Goal: Complete application form

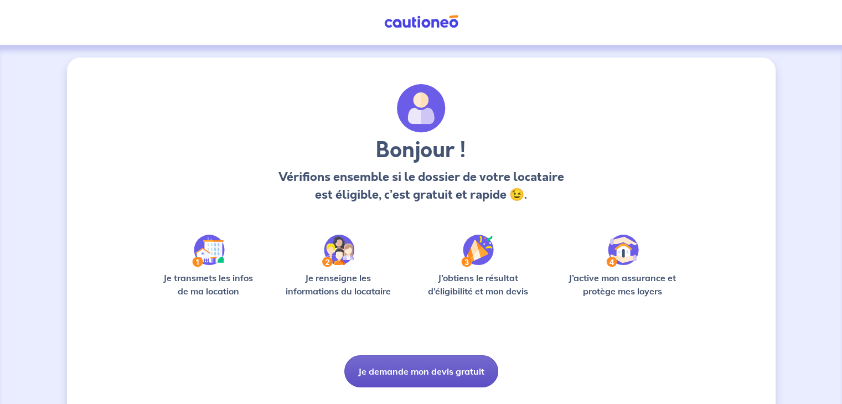
click at [410, 366] on button "Je demande mon devis gratuit" at bounding box center [422, 372] width 154 height 32
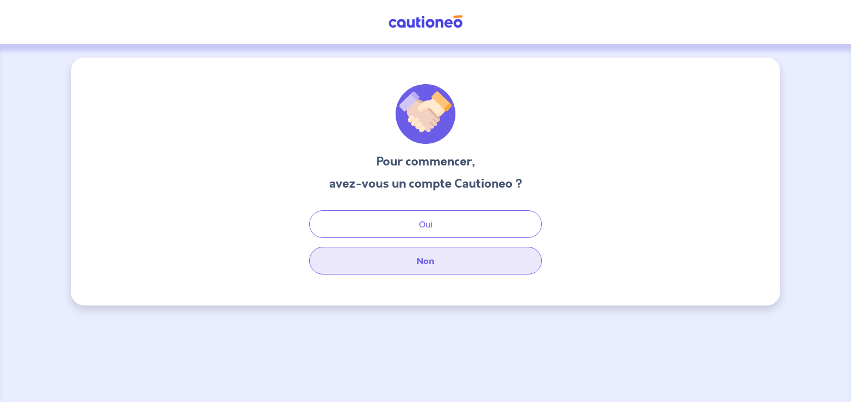
click at [456, 263] on button "Non" at bounding box center [425, 261] width 233 height 28
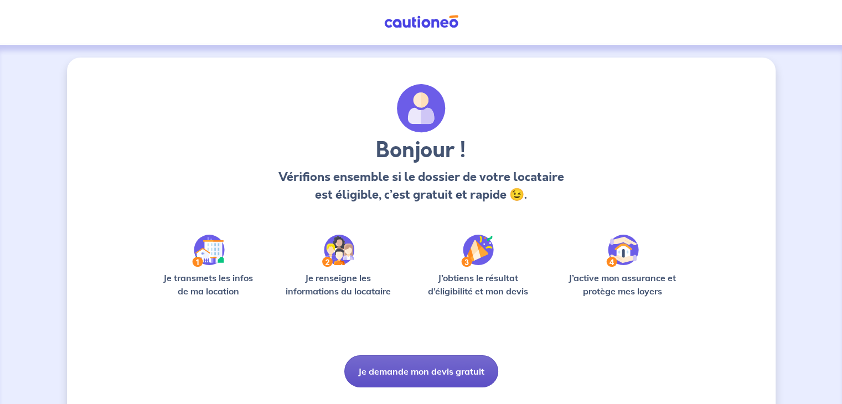
drag, startPoint x: 336, startPoint y: 2, endPoint x: 414, endPoint y: 369, distance: 375.6
click at [414, 369] on button "Je demande mon devis gratuit" at bounding box center [422, 372] width 154 height 32
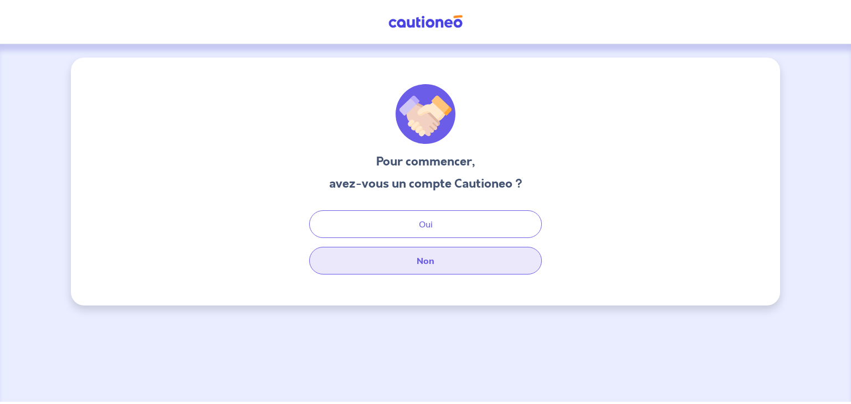
click at [450, 265] on button "Non" at bounding box center [425, 261] width 233 height 28
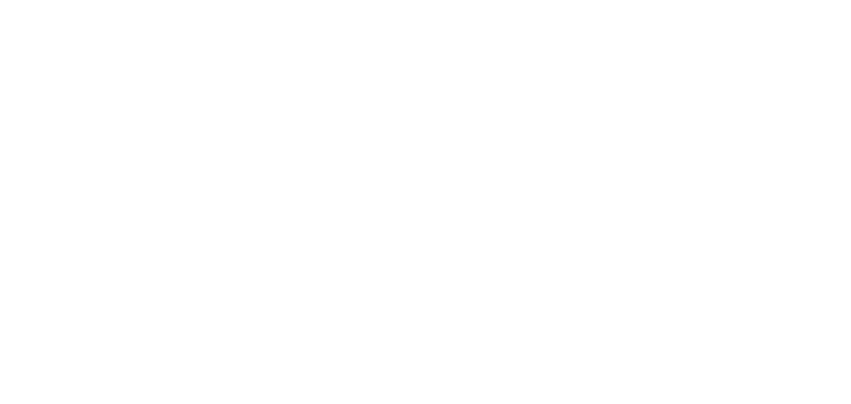
select select "FR"
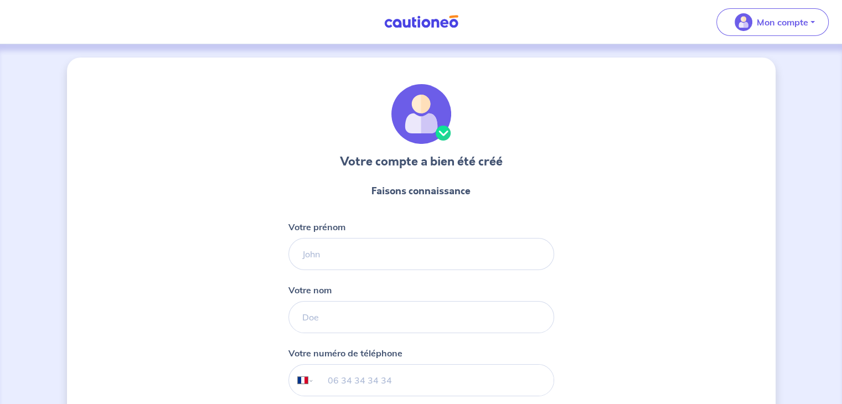
scroll to position [82, 0]
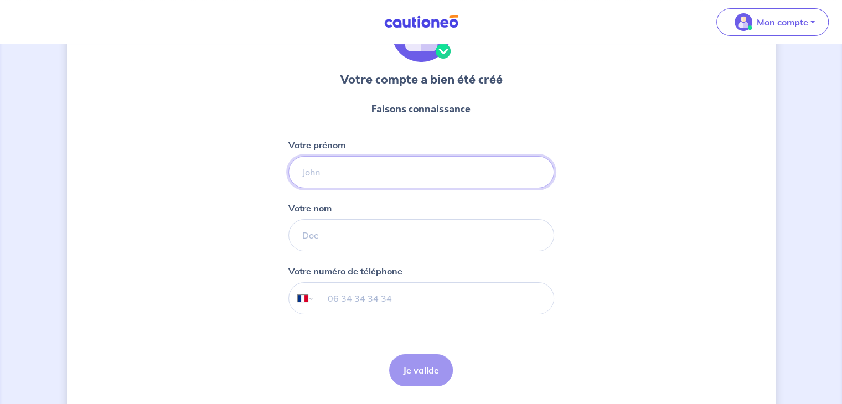
click at [317, 182] on input "Votre prénom" at bounding box center [422, 172] width 266 height 32
type input "[PERSON_NAME]"
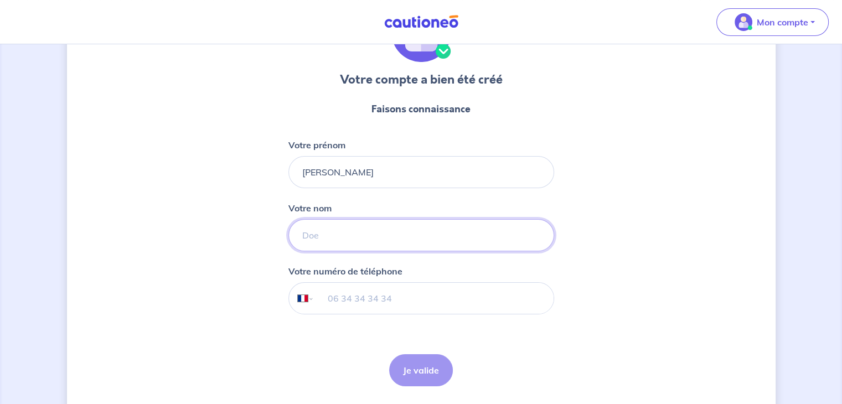
type input "Buffa"
type input "06 69 43 72 98"
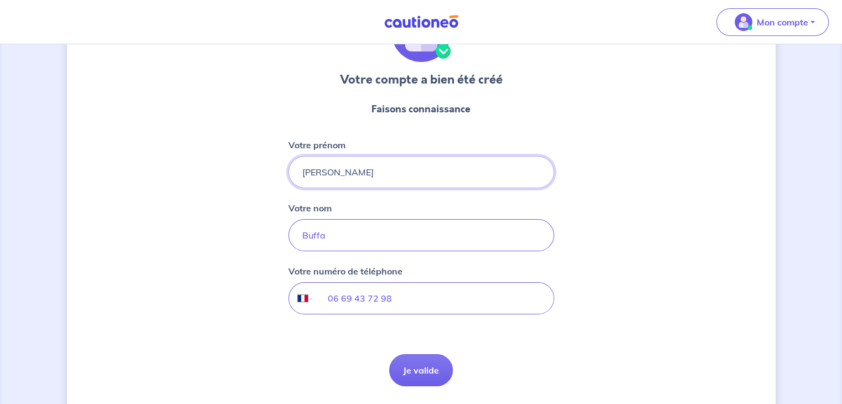
scroll to position [117, 0]
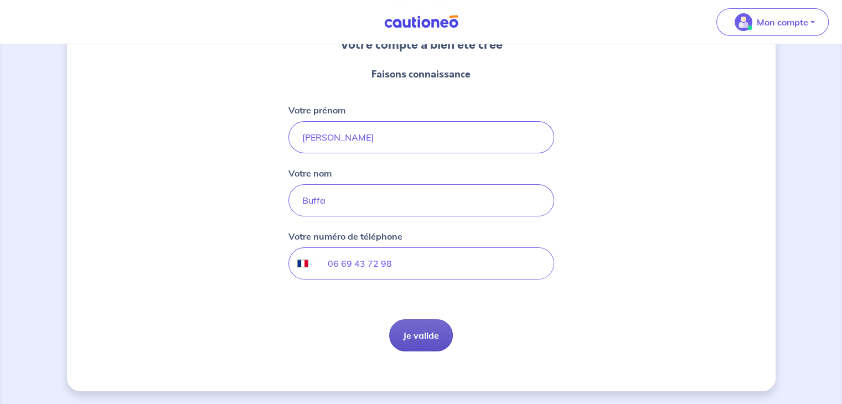
click at [417, 328] on button "Je valide" at bounding box center [421, 336] width 64 height 32
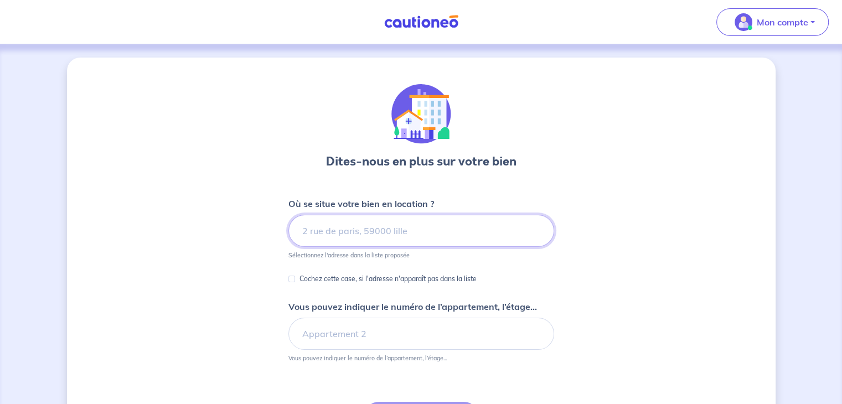
click at [341, 240] on input at bounding box center [422, 231] width 266 height 32
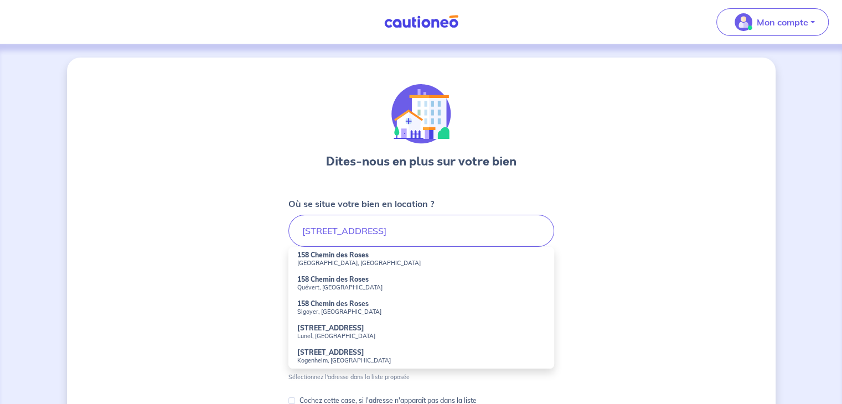
click at [340, 259] on small "[GEOGRAPHIC_DATA], [GEOGRAPHIC_DATA]" at bounding box center [421, 263] width 248 height 8
type input "[STREET_ADDRESS]"
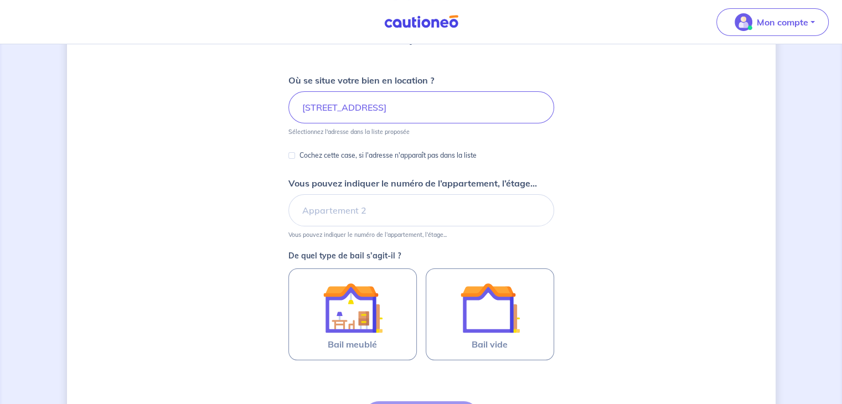
scroll to position [124, 0]
click at [373, 220] on input "Vous pouvez indiquer le numéro de l’appartement, l’étage..." at bounding box center [422, 210] width 266 height 32
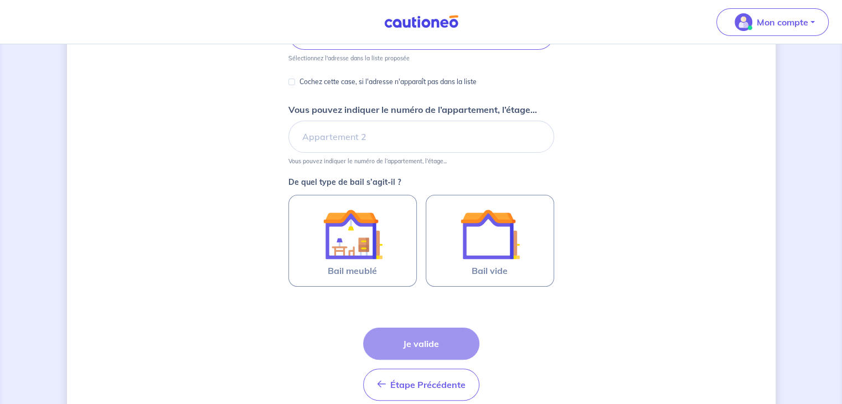
scroll to position [197, 0]
click at [351, 227] on img at bounding box center [353, 234] width 60 height 60
click at [0, 0] on input "Bail meublé" at bounding box center [0, 0] width 0 height 0
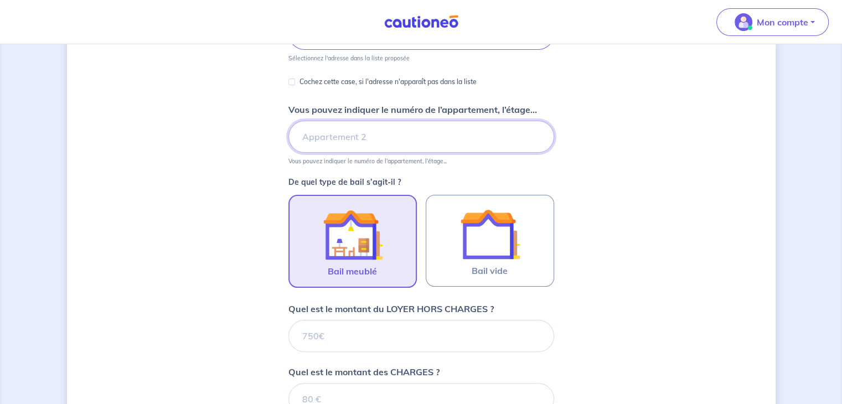
click at [329, 133] on input "Vous pouvez indiquer le numéro de l’appartement, l’étage..." at bounding box center [422, 137] width 266 height 32
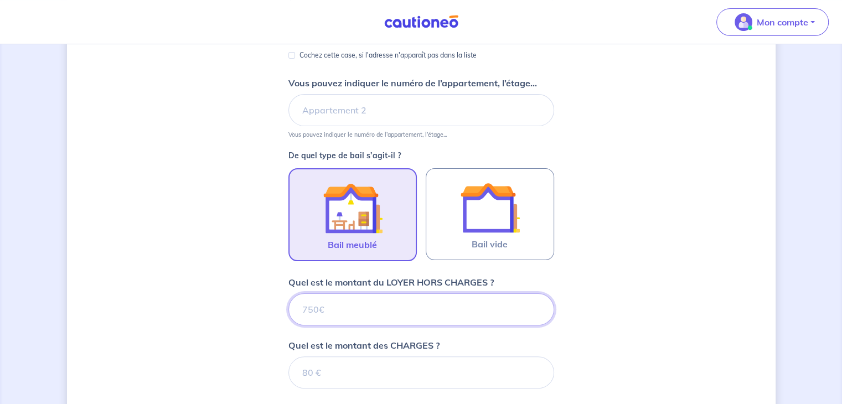
scroll to position [224, 0]
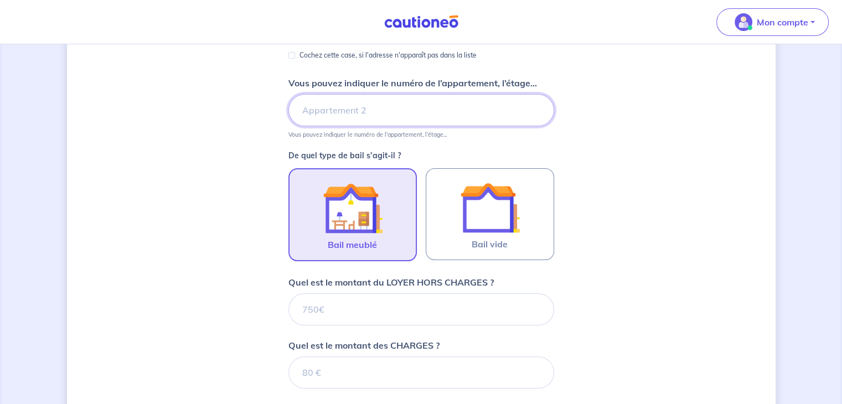
click at [337, 107] on input "Vous pouvez indiquer le numéro de l’appartement, l’étage..." at bounding box center [422, 110] width 266 height 32
type input "3"
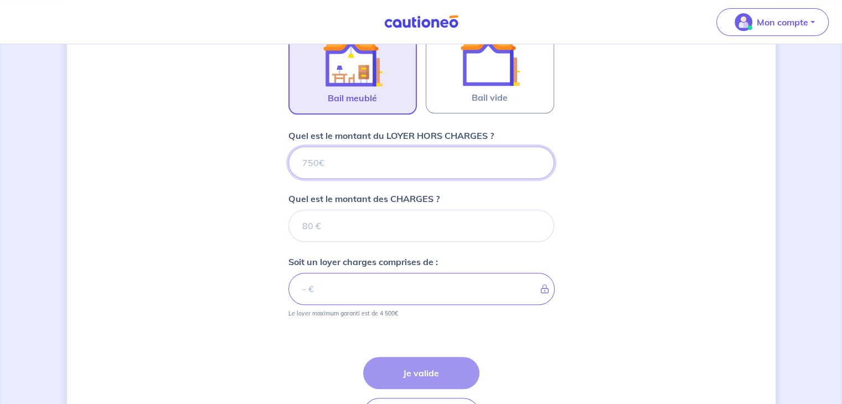
click at [331, 163] on input "Quel est le montant du LOYER HORS CHARGES ?" at bounding box center [422, 163] width 266 height 32
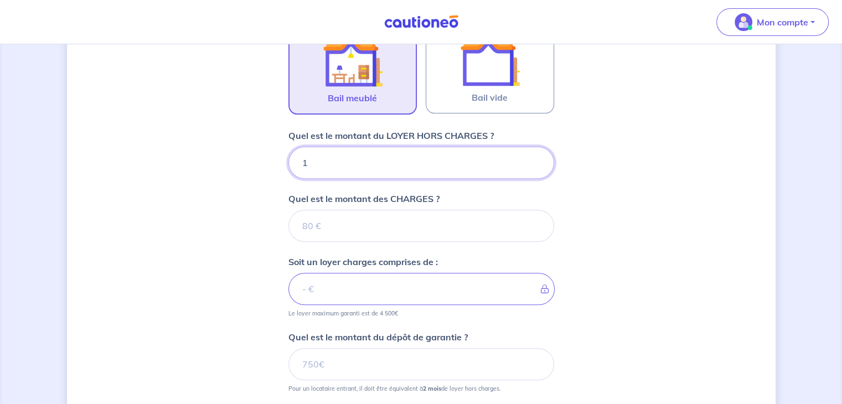
type input "10"
type input "1050"
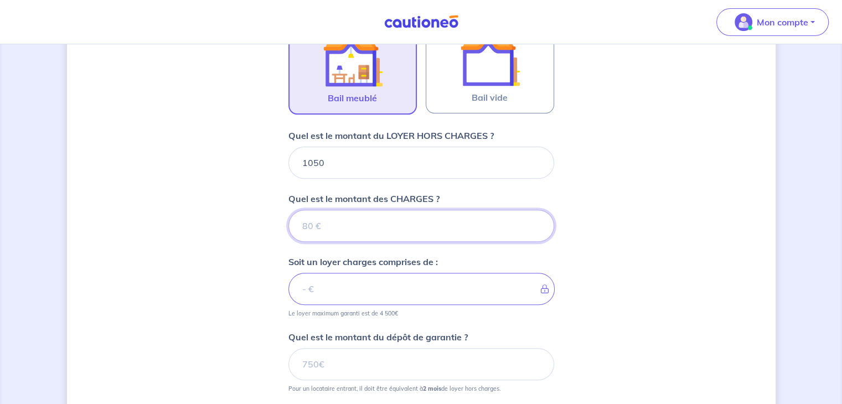
click at [311, 220] on input "Quel est le montant des CHARGES ?" at bounding box center [422, 226] width 266 height 32
type input "150"
type input "1200"
type input "150"
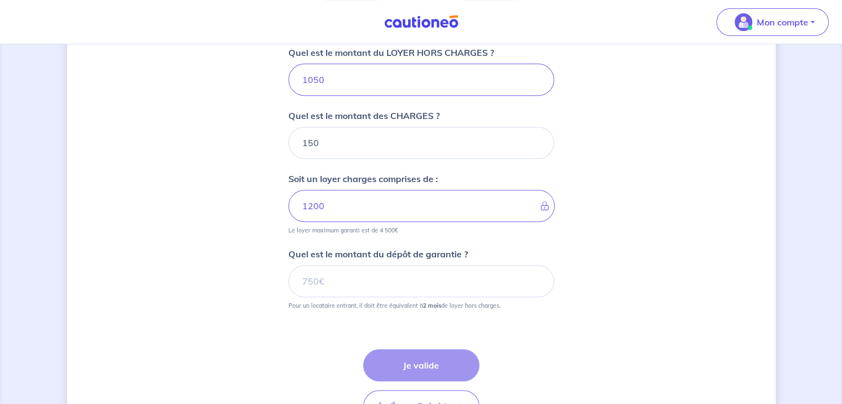
scroll to position [458, 0]
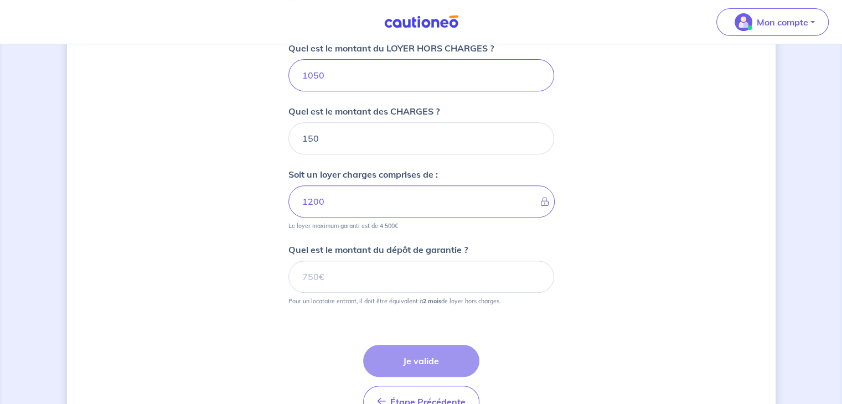
click at [228, 217] on div "Dites-nous en plus sur votre bien Où se situe votre bien en location ? [STREET_…" at bounding box center [421, 29] width 709 height 859
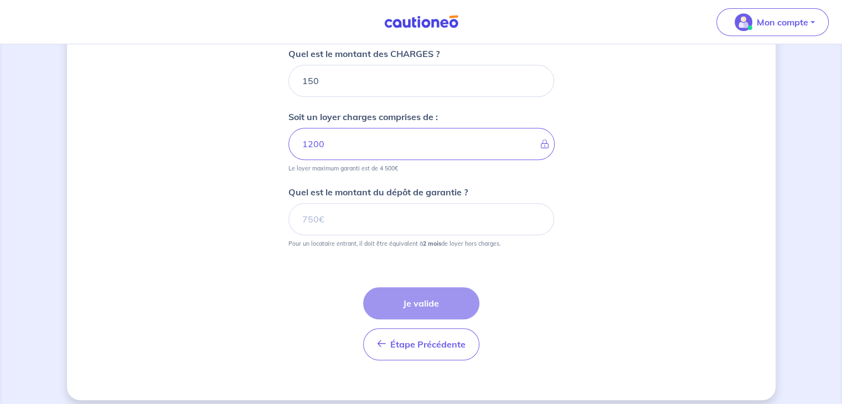
scroll to position [445, 0]
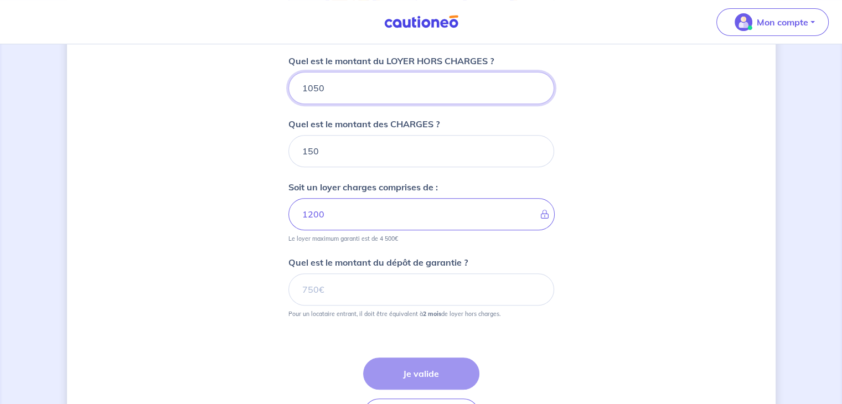
click at [344, 83] on input "1050" at bounding box center [422, 88] width 266 height 32
type input "10"
type input "160"
type input "1000"
type input "1150"
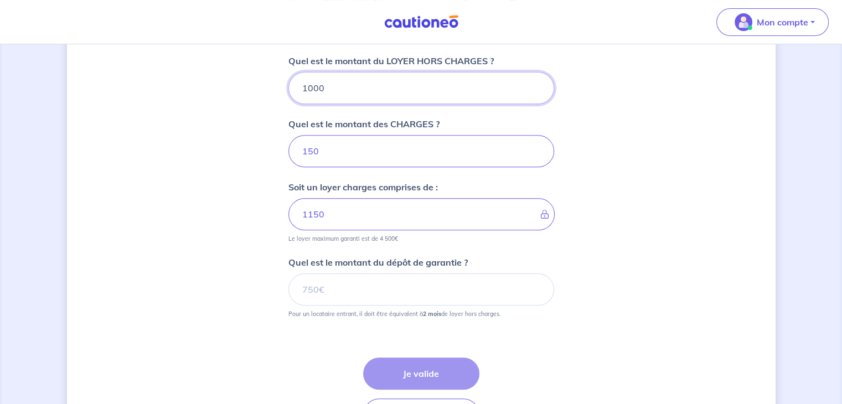
type input "1000"
click at [227, 127] on div "Dites-nous en plus sur votre bien Où se situe votre bien en location ? [STREET_…" at bounding box center [421, 41] width 709 height 859
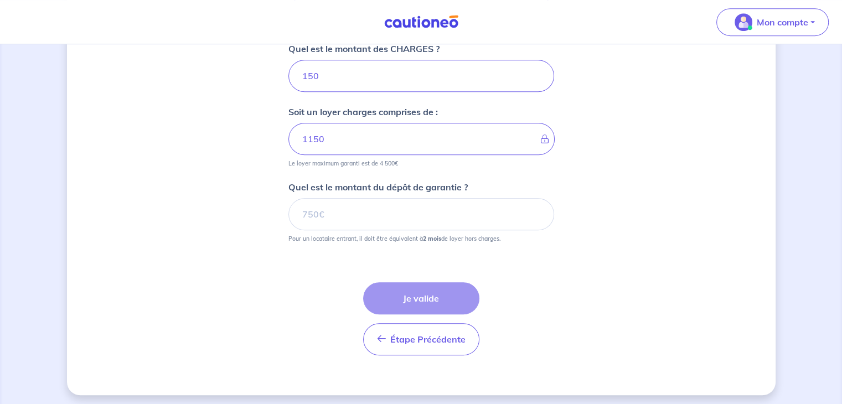
scroll to position [523, 0]
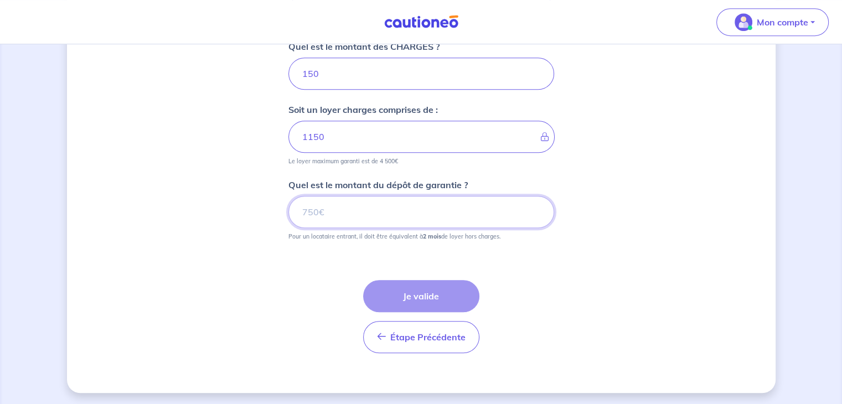
click at [340, 210] on input "Quel est le montant du dépôt de garantie ?" at bounding box center [422, 212] width 266 height 32
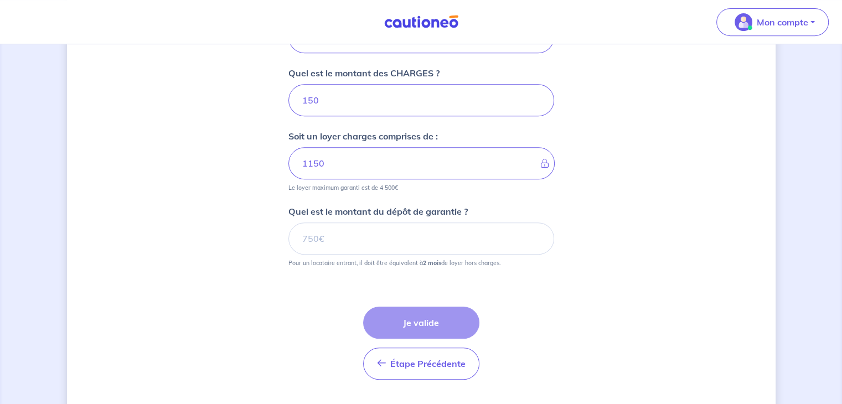
scroll to position [496, 0]
click at [346, 234] on input "Quel est le montant du dépôt de garantie ?" at bounding box center [422, 239] width 266 height 32
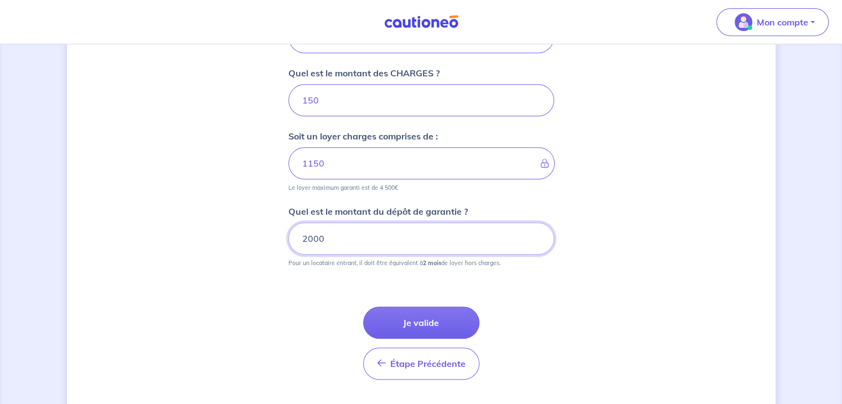
type input "2000"
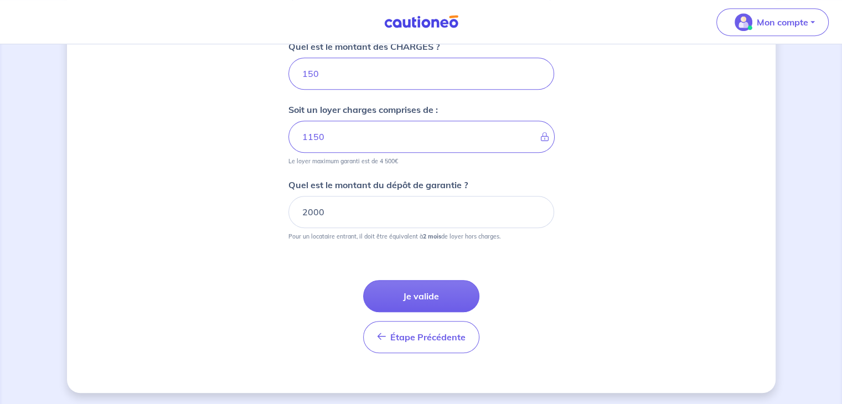
scroll to position [468, 0]
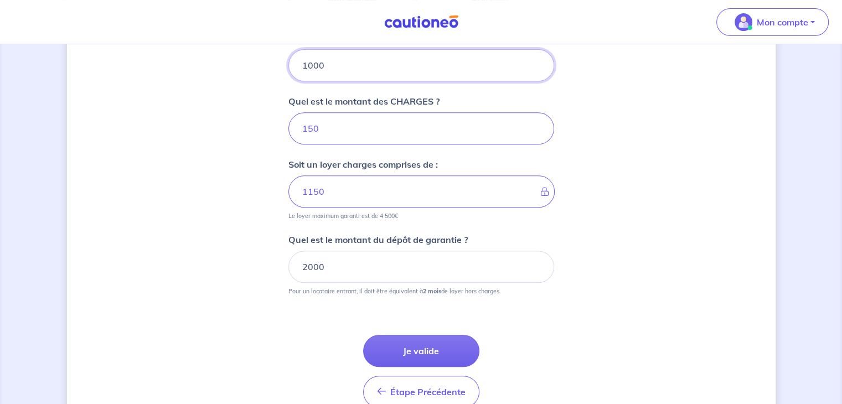
click at [346, 63] on input "1000" at bounding box center [422, 65] width 266 height 32
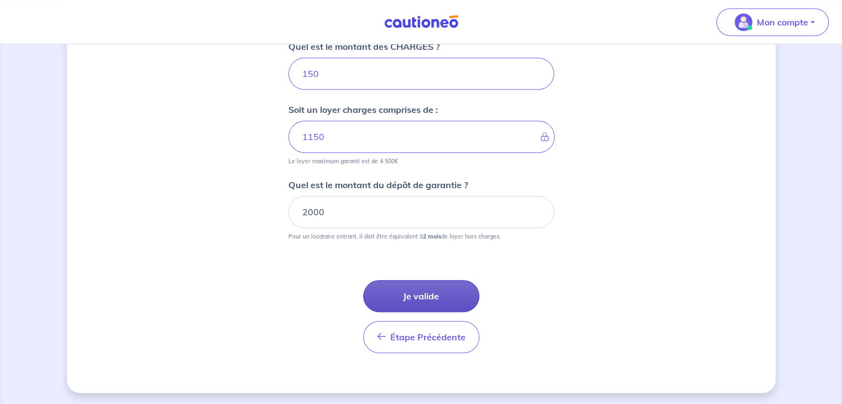
click at [423, 293] on button "Je valide" at bounding box center [421, 296] width 116 height 32
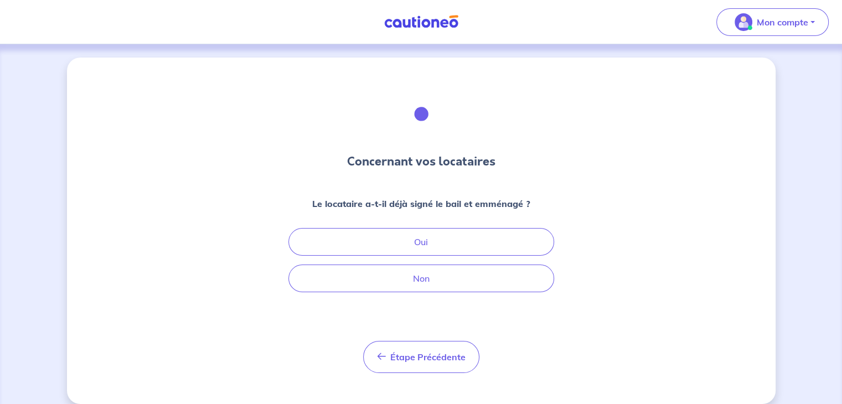
scroll to position [13, 0]
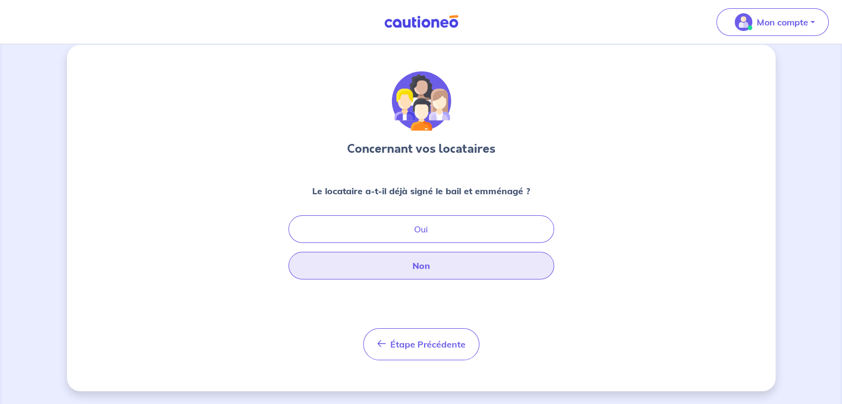
click at [446, 264] on button "Non" at bounding box center [422, 266] width 266 height 28
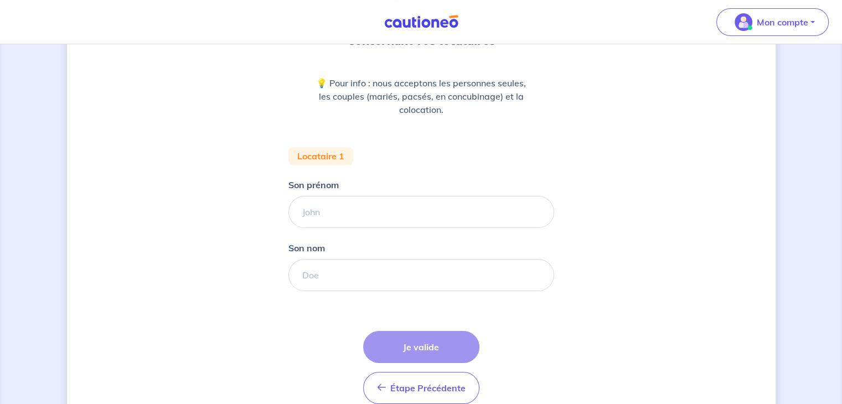
scroll to position [121, 0]
click at [344, 210] on input "Son prénom" at bounding box center [422, 212] width 266 height 32
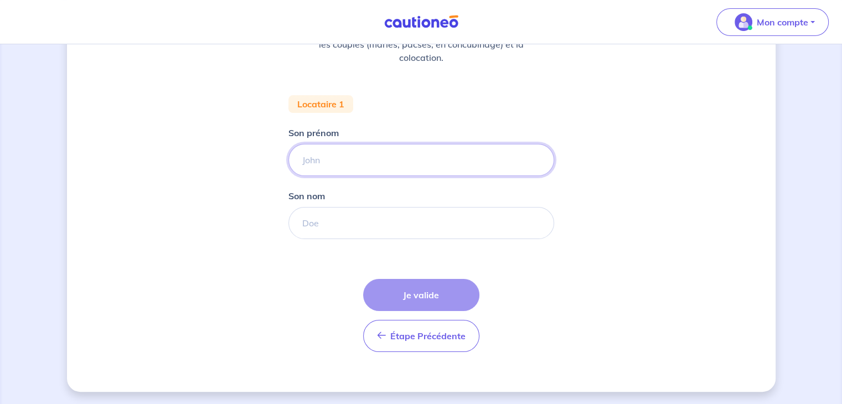
type input "S"
type input "[PERSON_NAME]"
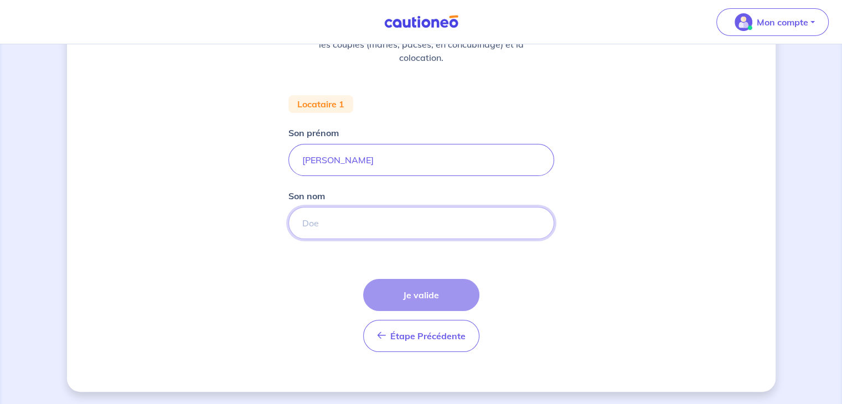
click at [317, 229] on input "Son nom" at bounding box center [422, 223] width 266 height 32
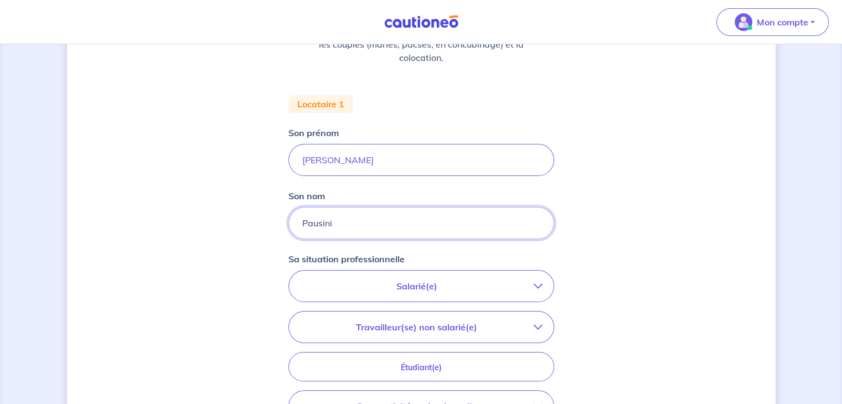
type input "Pausini"
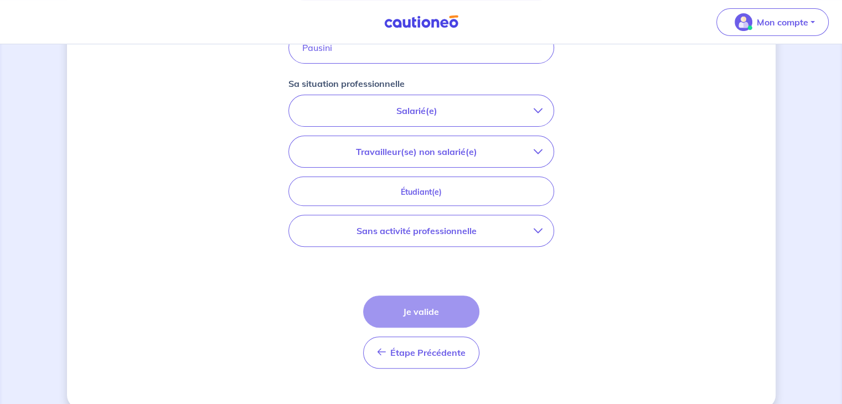
scroll to position [350, 0]
click at [490, 94] on button "Salarié(e)" at bounding box center [421, 109] width 265 height 31
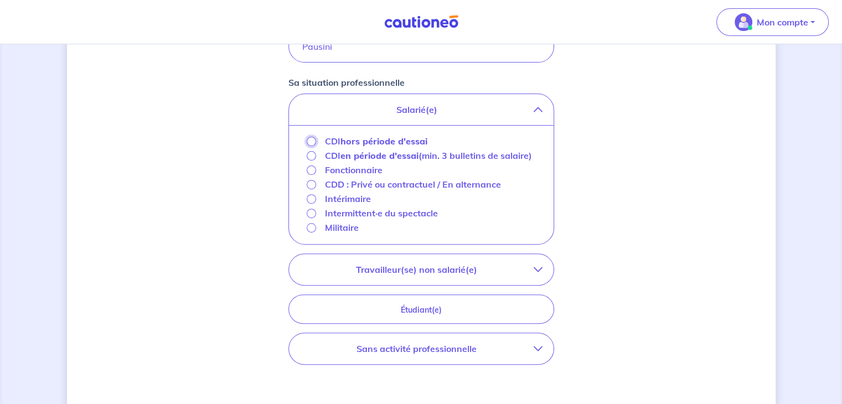
click at [312, 137] on input "CDI hors période d'essai" at bounding box center [311, 141] width 9 height 9
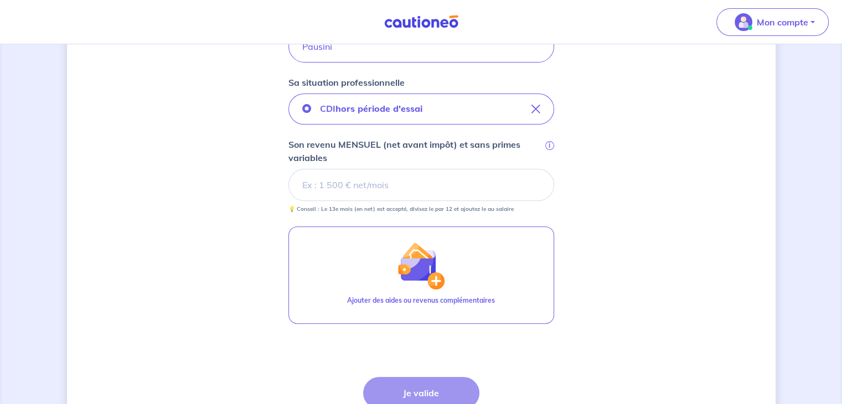
click at [326, 174] on input "Son revenu MENSUEL (net avant impôt) et sans primes variables i" at bounding box center [422, 185] width 266 height 32
click at [340, 188] on input "Son revenu MENSUEL (net avant impôt) et sans primes variables i" at bounding box center [422, 185] width 266 height 32
click at [439, 178] on input "Son revenu MENSUEL (net avant impôt) et sans primes variables i" at bounding box center [422, 185] width 266 height 32
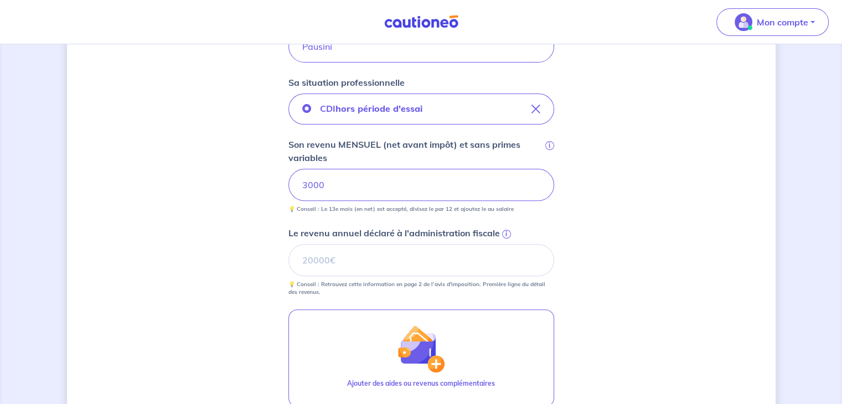
click at [213, 220] on div "Concernant vos locataires 💡 Pour info : nous acceptons les personnes seules, le…" at bounding box center [421, 140] width 709 height 865
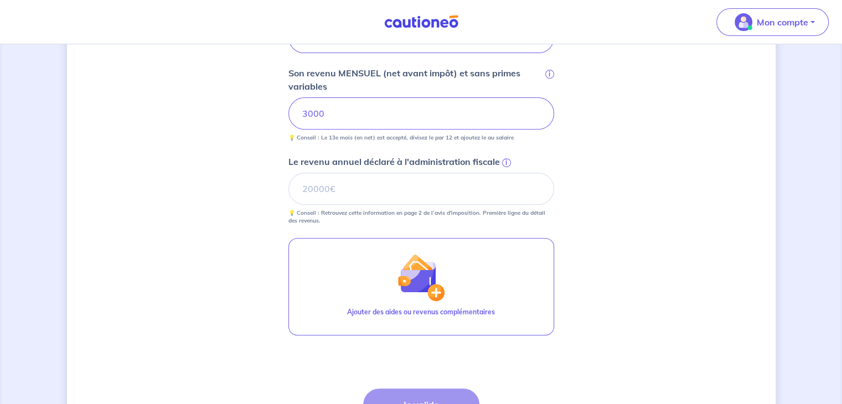
scroll to position [441, 0]
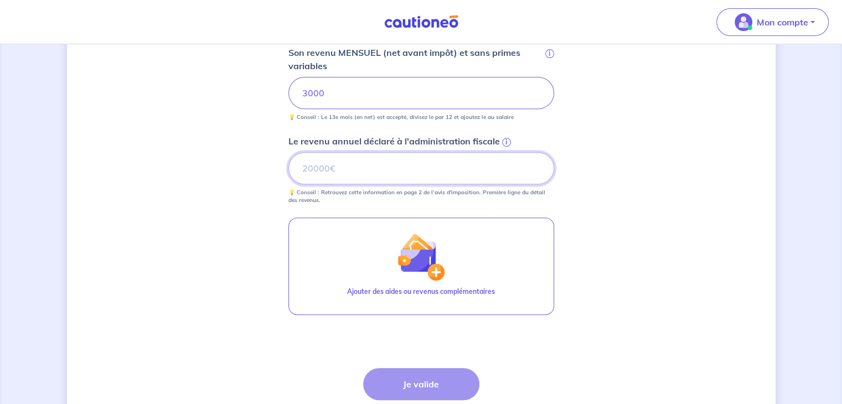
click at [333, 171] on input "Le revenu annuel déclaré à l'administration fiscale i" at bounding box center [422, 168] width 266 height 32
click at [504, 139] on span "i" at bounding box center [506, 142] width 9 height 9
click at [504, 152] on input "Le revenu annuel déclaré à l'administration fiscale i" at bounding box center [422, 168] width 266 height 32
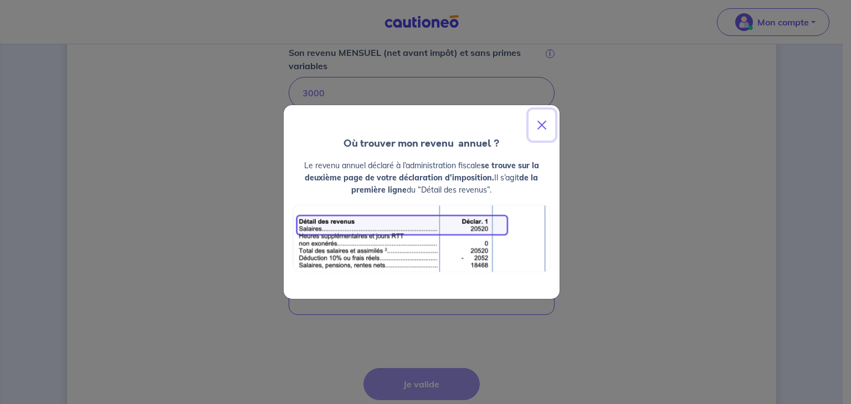
click at [533, 125] on button "Close" at bounding box center [541, 125] width 27 height 31
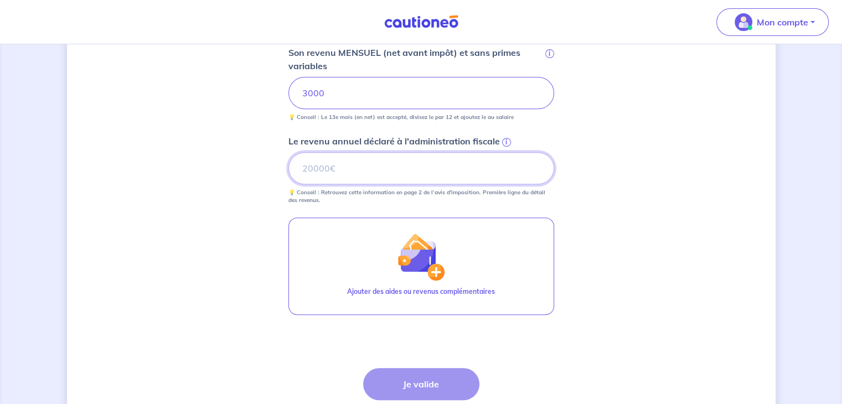
click at [398, 170] on input "Le revenu annuel déclaré à l'administration fiscale i" at bounding box center [422, 168] width 266 height 32
type input "3"
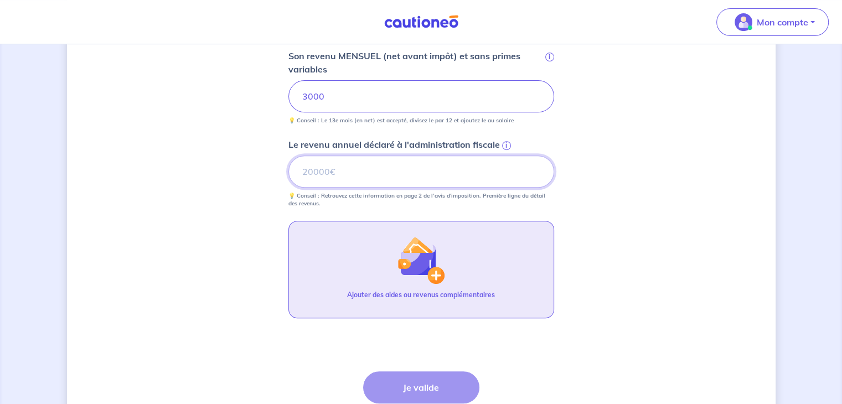
scroll to position [438, 0]
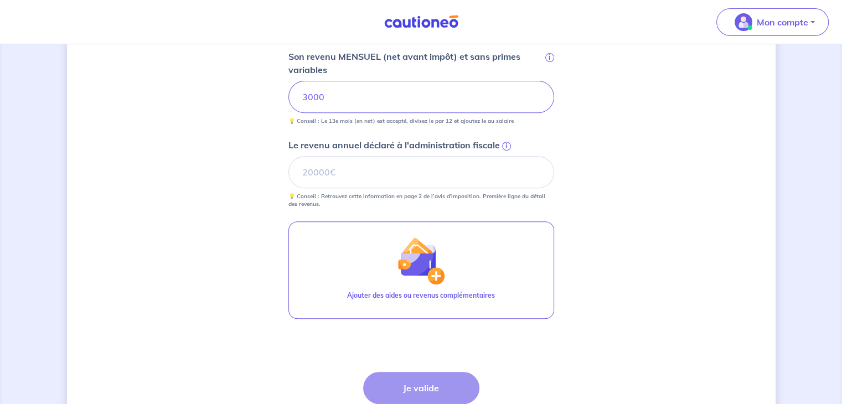
click at [506, 144] on span "i" at bounding box center [506, 146] width 9 height 9
click at [506, 156] on input "Le revenu annuel déclaré à l'administration fiscale i" at bounding box center [422, 172] width 266 height 32
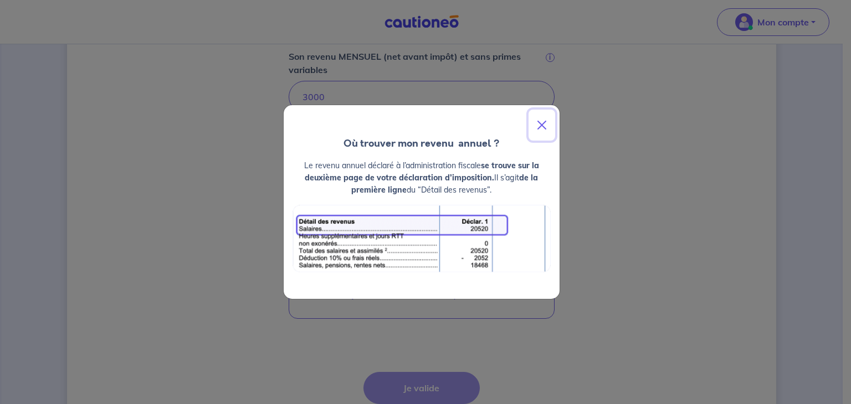
click at [537, 120] on button "Close" at bounding box center [541, 125] width 27 height 31
